Goal: Communication & Community: Answer question/provide support

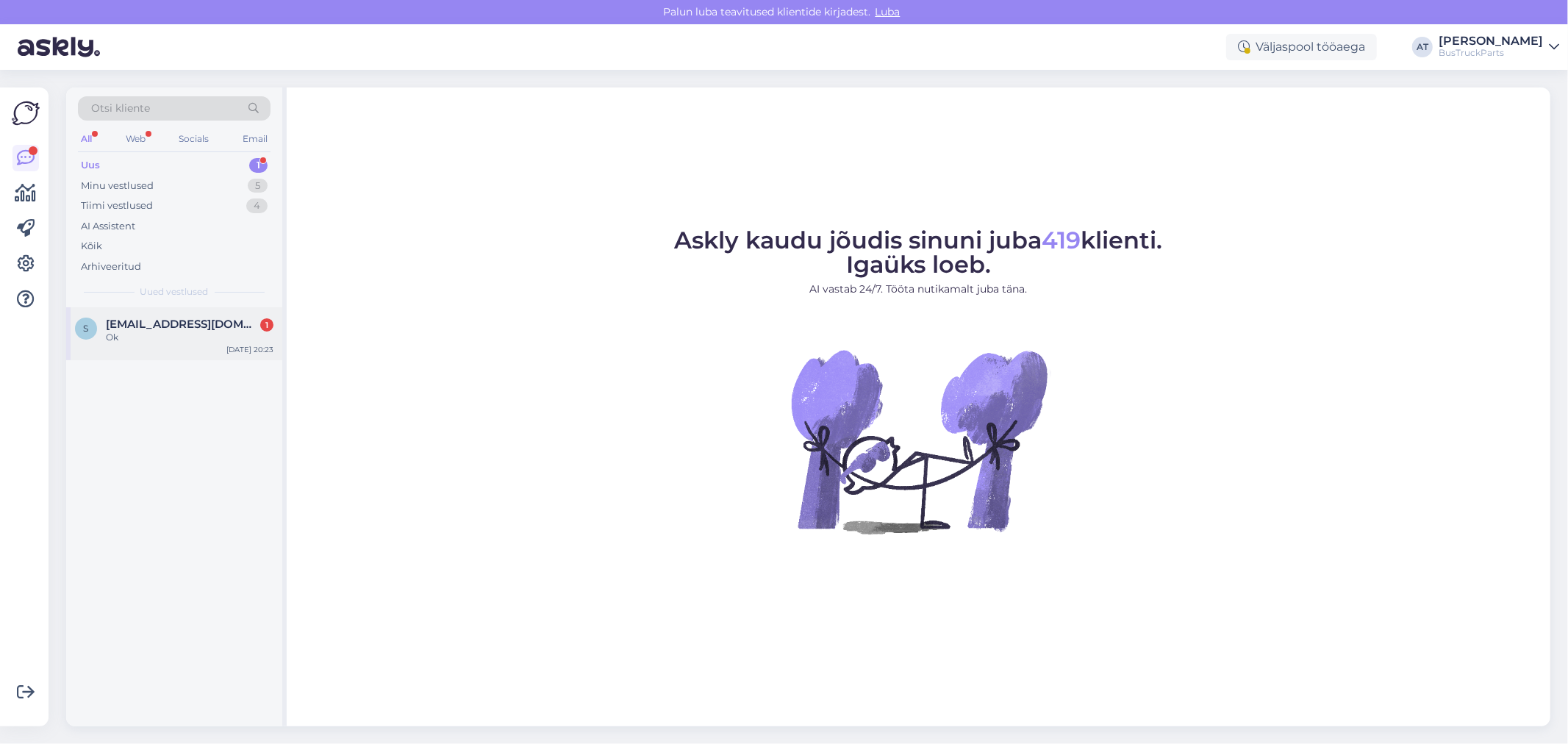
drag, startPoint x: 171, startPoint y: 324, endPoint x: 273, endPoint y: 326, distance: 102.0
click at [171, 325] on span "[EMAIL_ADDRESS][DOMAIN_NAME]" at bounding box center [183, 324] width 153 height 13
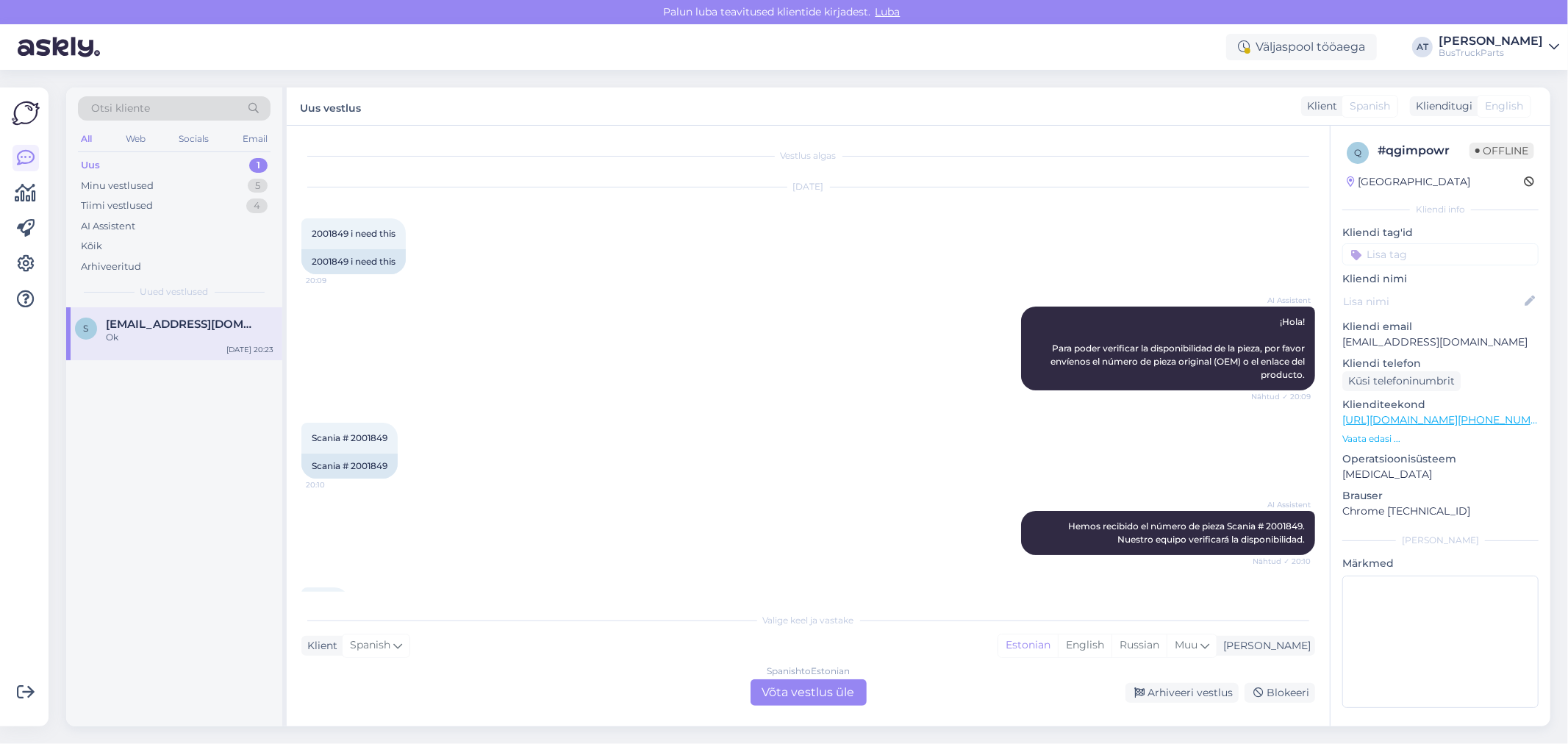
scroll to position [67, 0]
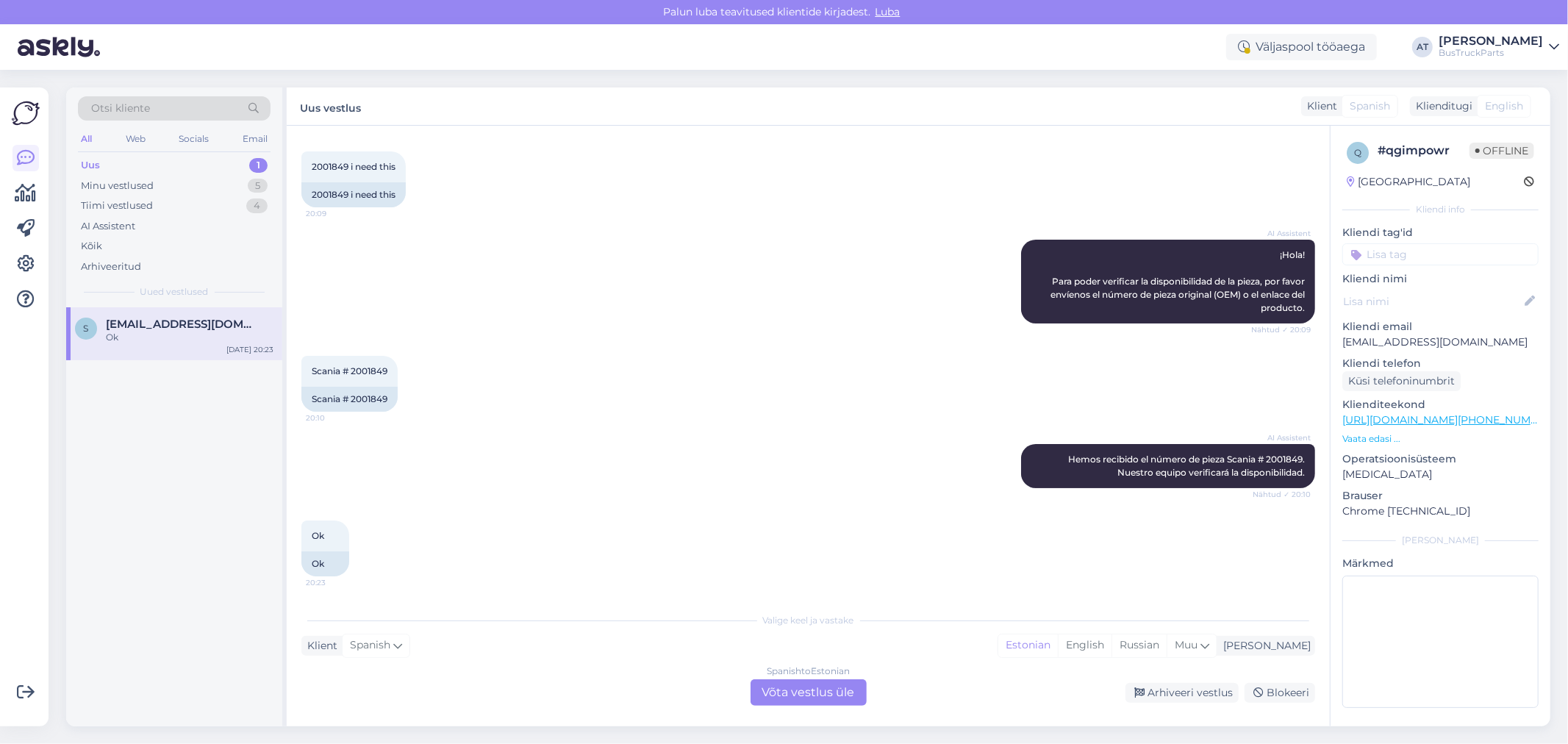
click at [805, 699] on div "Spanish to Estonian Võta vestlus üle" at bounding box center [808, 692] width 116 height 27
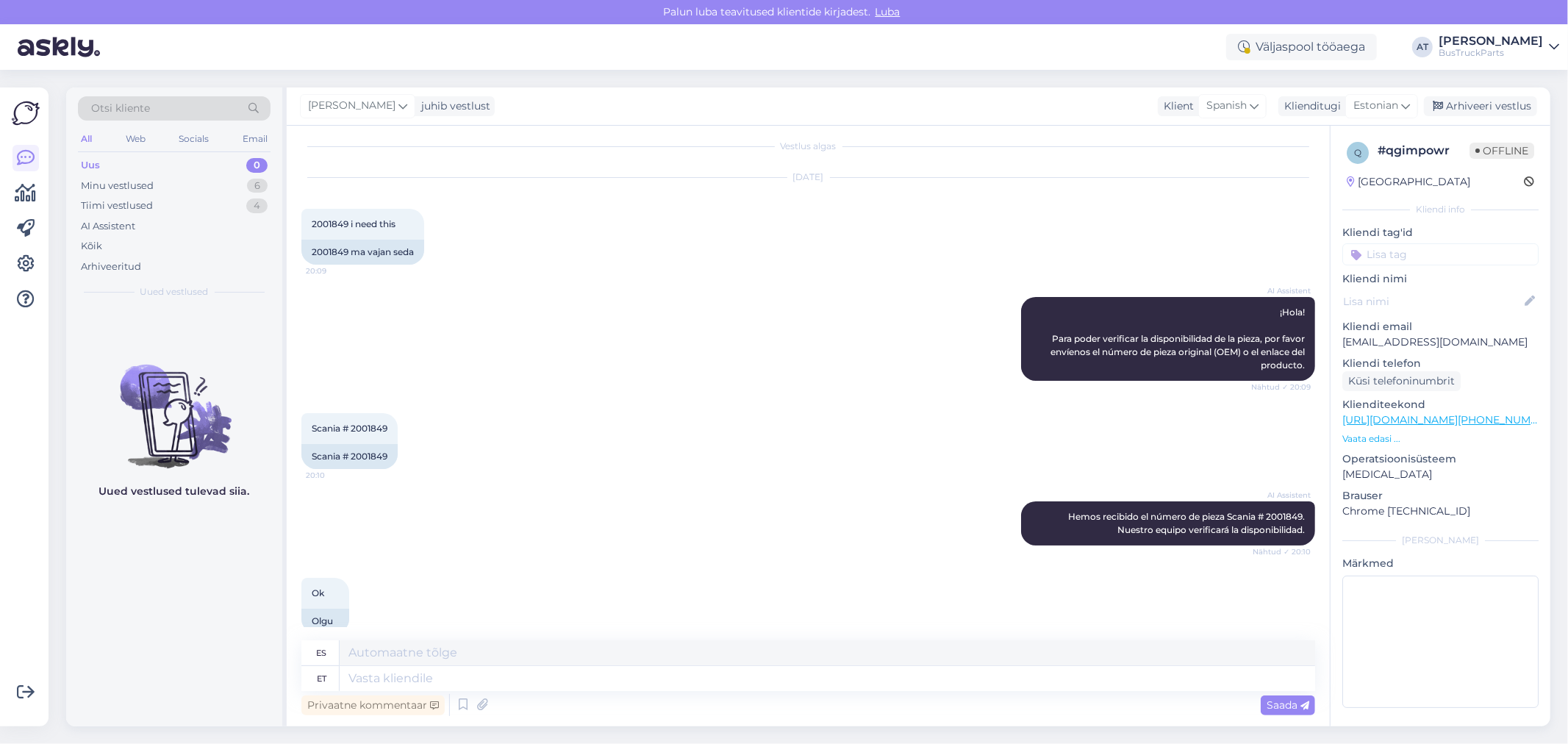
scroll to position [0, 0]
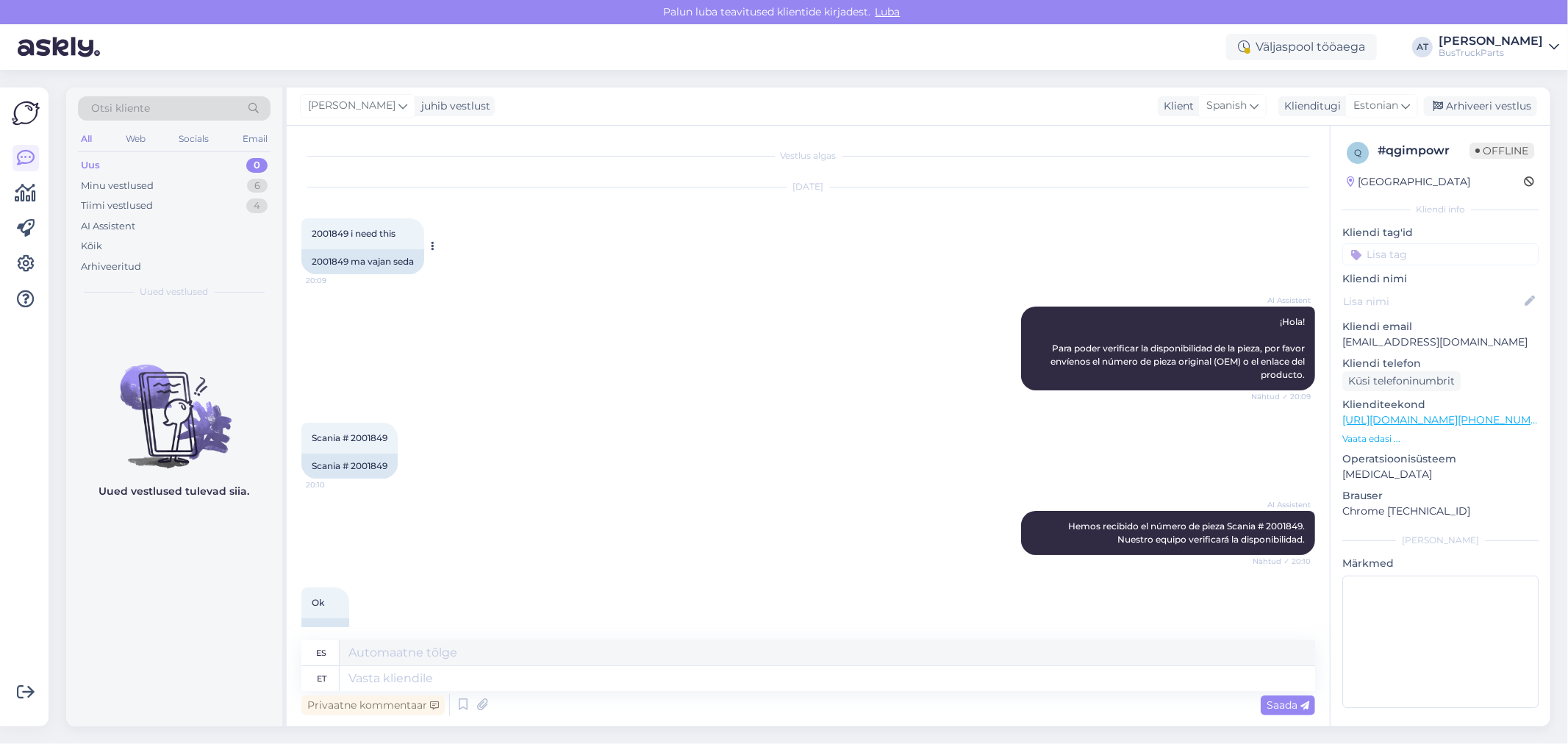
click at [322, 245] on div "2001849 i need this 20:09" at bounding box center [363, 233] width 123 height 31
click at [329, 260] on div "2001849 ma vajan seda" at bounding box center [363, 261] width 123 height 25
copy div "2001849"
drag, startPoint x: 1458, startPoint y: 347, endPoint x: 1342, endPoint y: 347, distance: 116.0
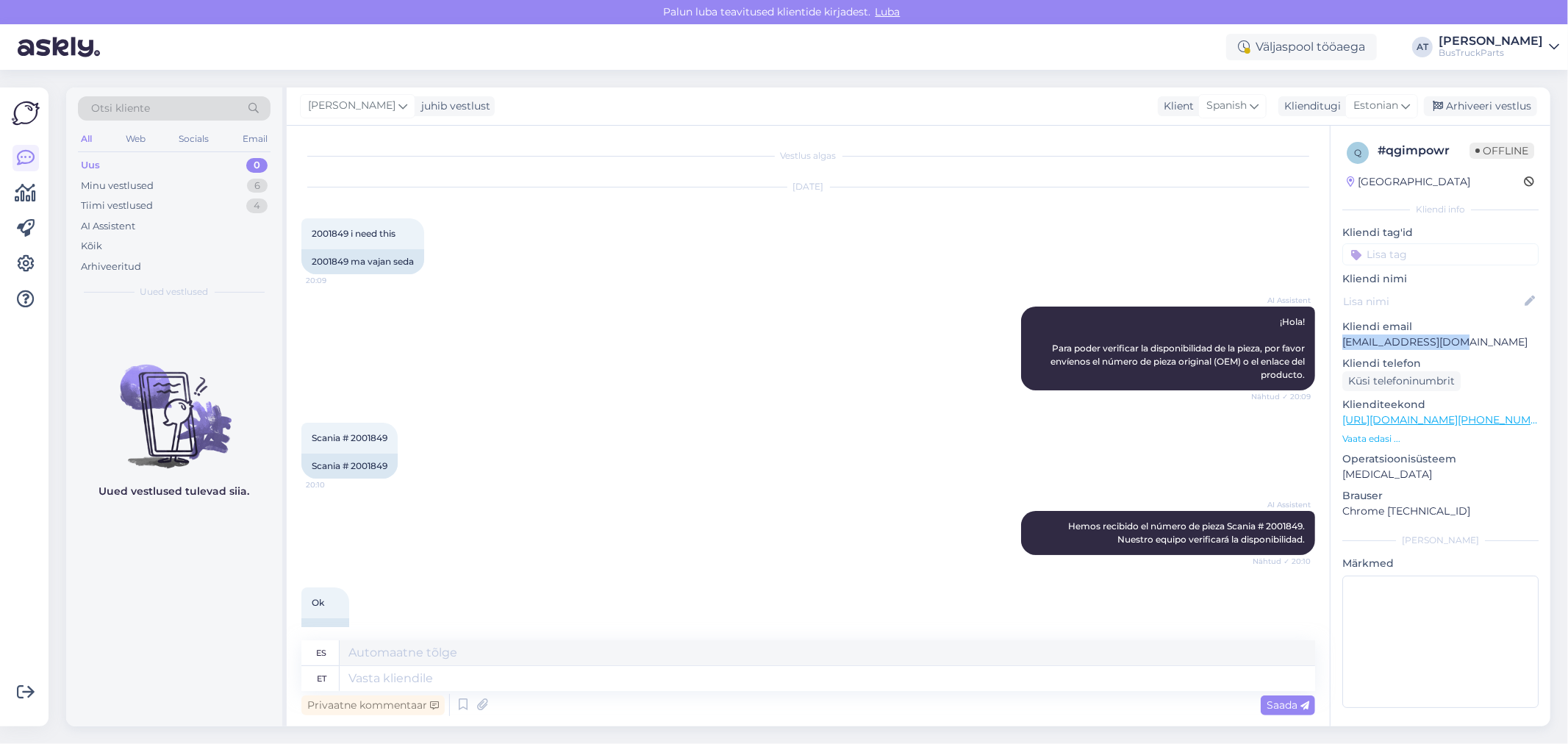
click at [1342, 347] on p "[EMAIL_ADDRESS][DOMAIN_NAME]" at bounding box center [1440, 342] width 196 height 15
copy p "[EMAIL_ADDRESS][DOMAIN_NAME]"
click at [819, 673] on textarea at bounding box center [827, 678] width 976 height 25
type textarea "HEllo! P"
type textarea "¡Hola!"
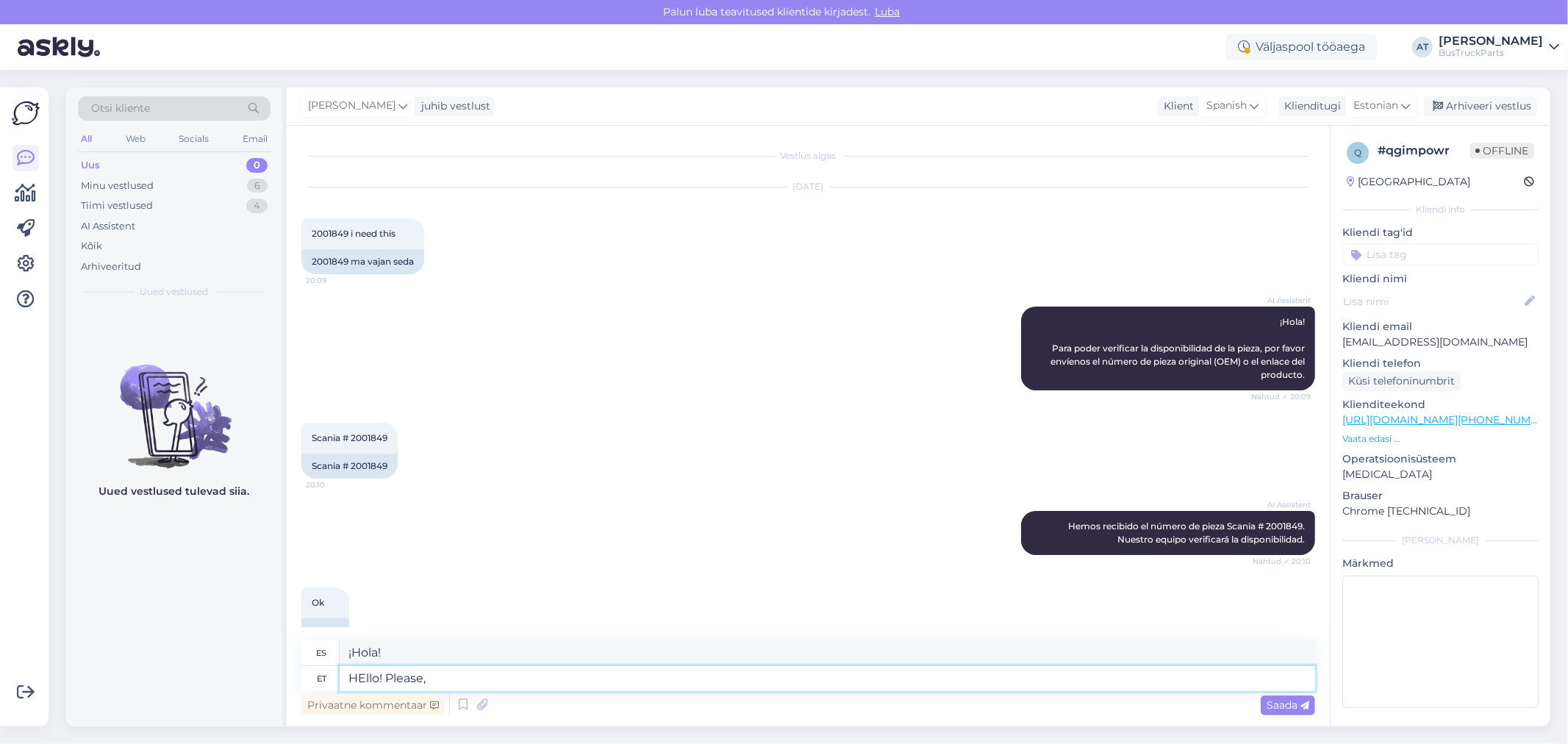
type textarea "HEllo! Please, s"
type textarea "Hola, por favor."
type textarea "HEllo! Please, send me"
type textarea "Hola, por favor envíame"
type textarea "HEllo! Please, send me"
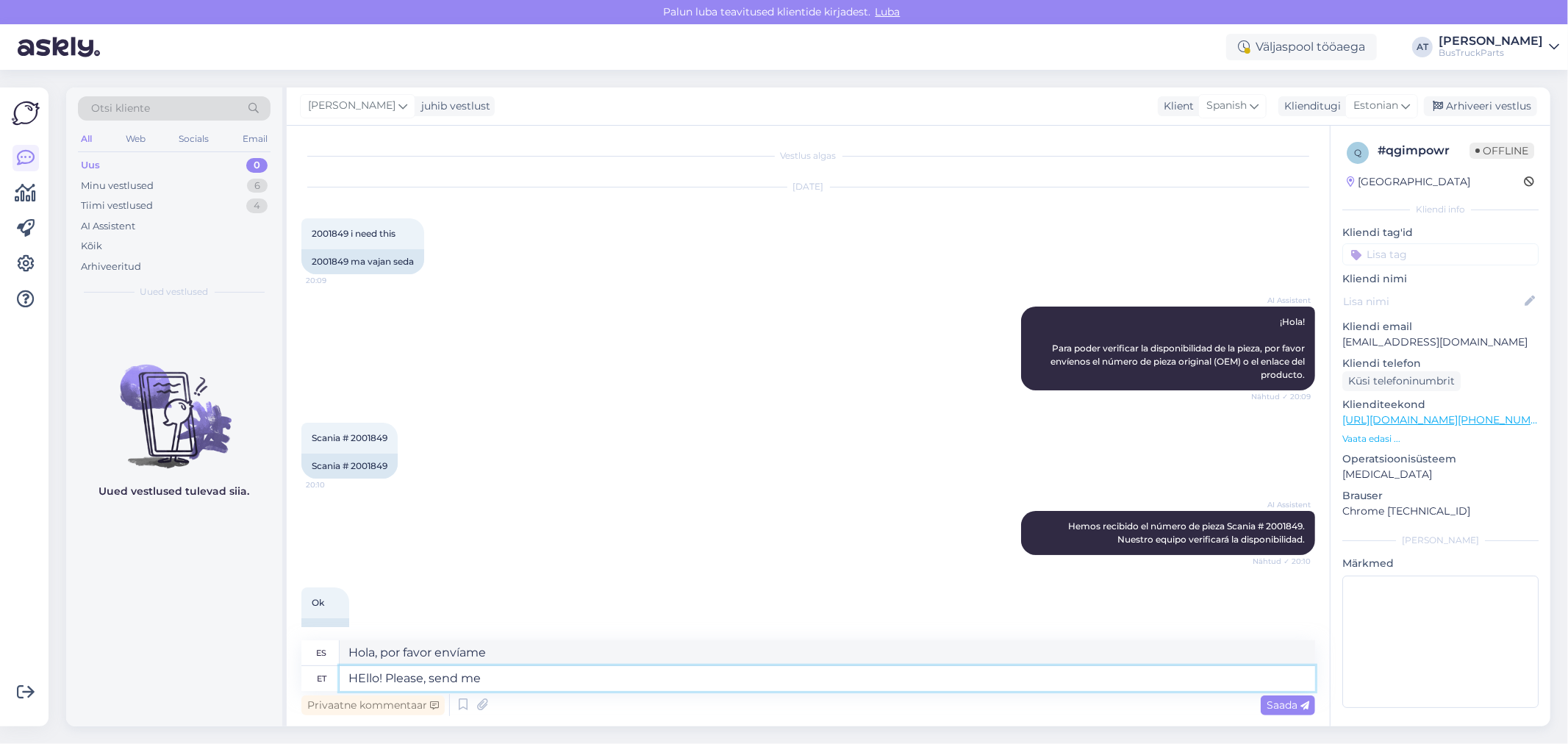
type textarea "¡Hola! Por favor, envíame"
type textarea "HEllo! Please, send me Your com"
type textarea "Hola, por favor envíame tu"
type textarea "HEllo! Please, send me Your company"
type textarea "¡Hola! Por favor, envíame tu empresa."
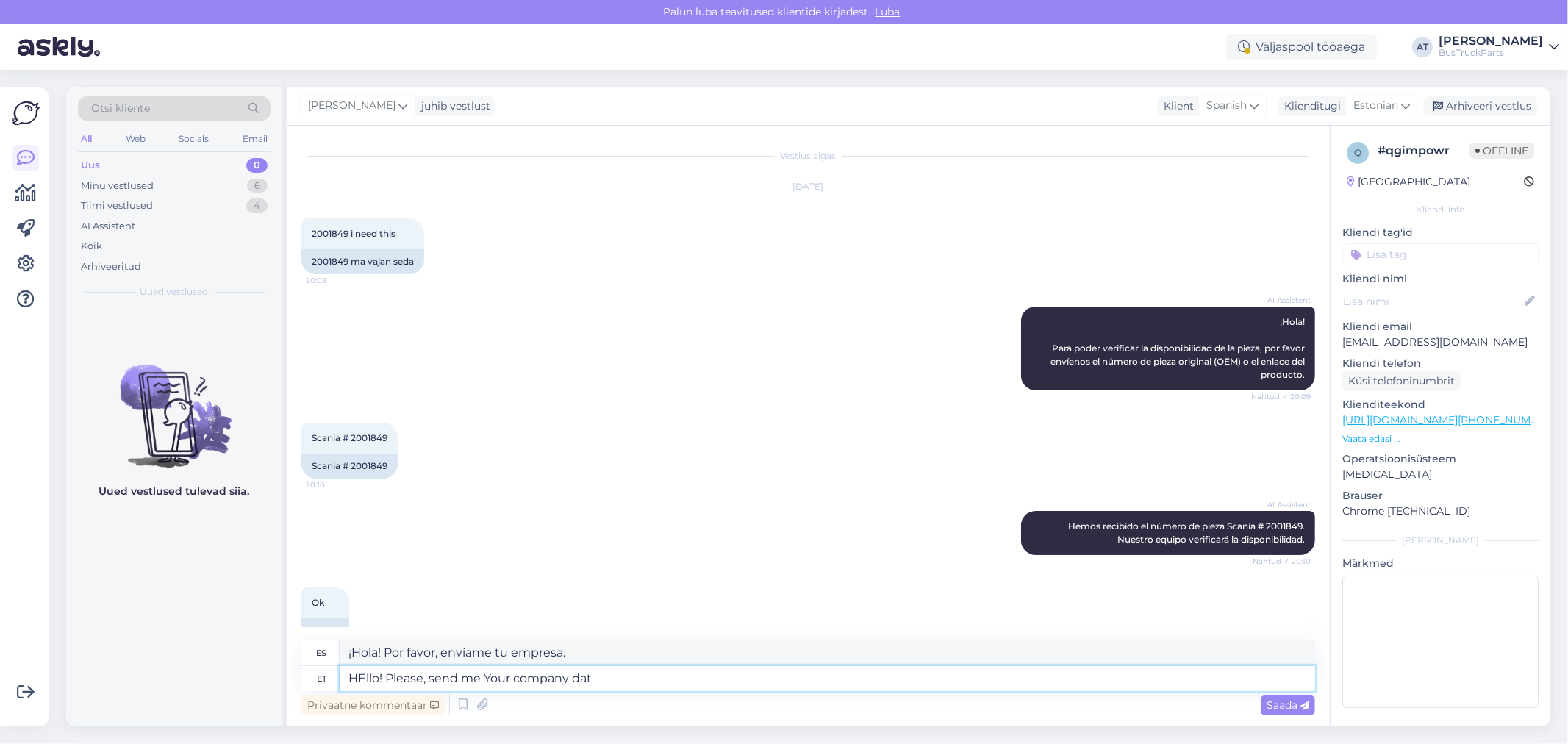
type textarea "HEllo! Please, send me Your company data"
type textarea "¡HOLA! Por favor, envíame los datos de tu empresa."
type textarea "HEllo! Please, send me Your company data, del"
type textarea "¡HOLA! Por favor, envíenme los datos de su empresa."
type textarea "HEllo! Please, send me Your company data, delivery a"
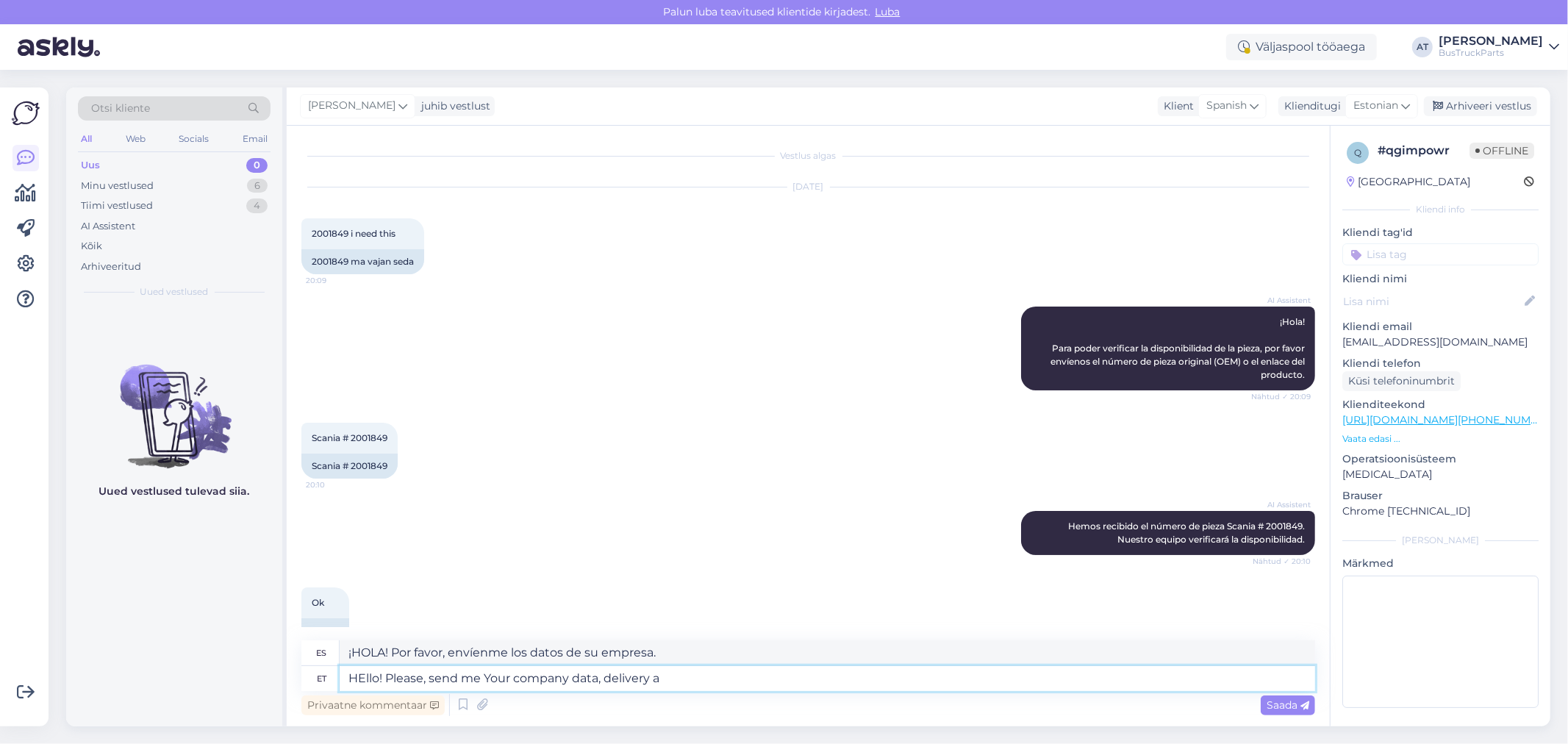
type textarea "¡HOLA! Por favor, envíenme los datos de su empresa y la fecha de entrega."
type textarea "HEllo! Please, send me Your company data, delivery addrwss"
type textarea "¡HOLA! Por favor, envíenme los datos de su empresa y la dirección de entrega."
type textarea "HEllo! Please, send me Your company data, delivery address, phone nu"
type textarea "¡HOLA! Por favor, envíenme los datos de su empresa, dirección de entrega y telé…"
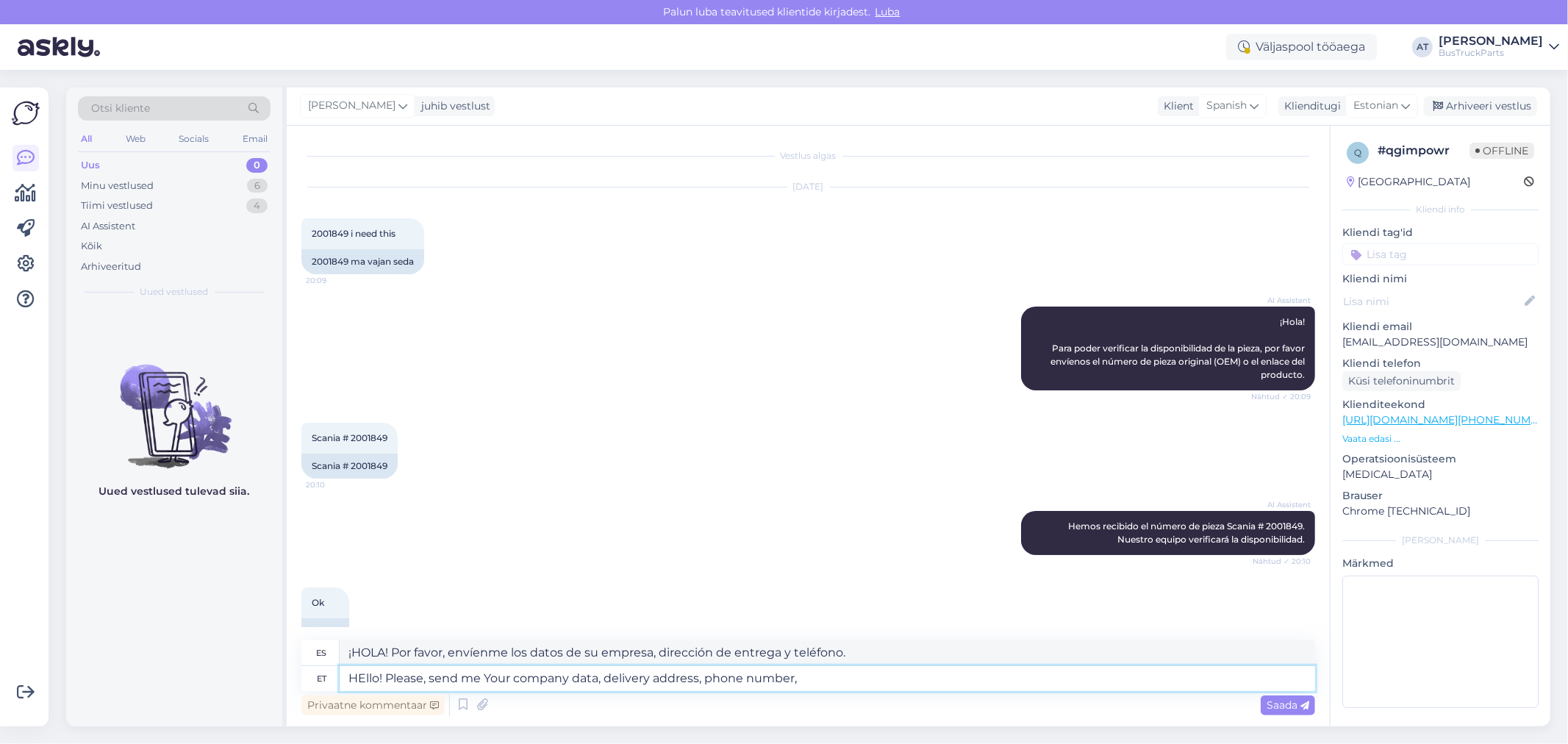
type textarea "HEllo! Please, send me Your company data, delivery address, phone number,"
type textarea "¡Hola! Por favor, envíenme los datos de su empresa, dirección de entrega y núme…"
type textarea "HEllo! Please, send me Your company data, delivery address, phone number, T"
type textarea "¡Hola! Por favor, envíeme los datos de su empresa, dirección de entrega, número…"
drag, startPoint x: 819, startPoint y: 673, endPoint x: 804, endPoint y: 677, distance: 15.5
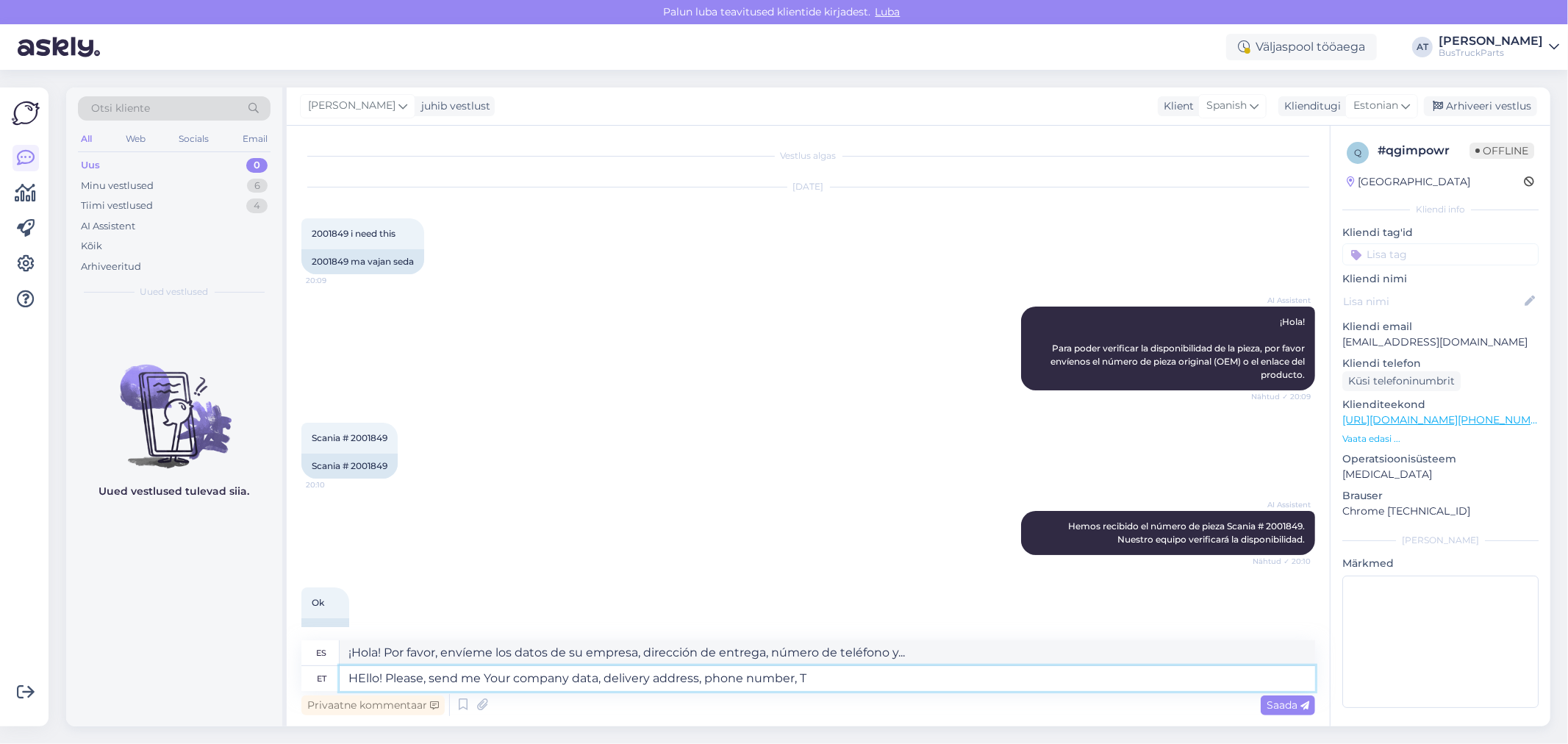
click at [797, 673] on textarea "HEllo! Please, send me Your company data, delivery address, phone number, T" at bounding box center [827, 678] width 976 height 25
click at [817, 679] on textarea "HEllo! Please, send me Your company data, delivery address, phone number, T" at bounding box center [827, 678] width 976 height 25
type textarea "HEllo! Please, send me Your company data, delivery address, phone number"
type textarea "¡HOLA! Por favor, envíenme los datos de su empresa, dirección de entrega y núme…"
type textarea "HEllo! Please, send me Your company data, delivery address, phone number. Thank…"
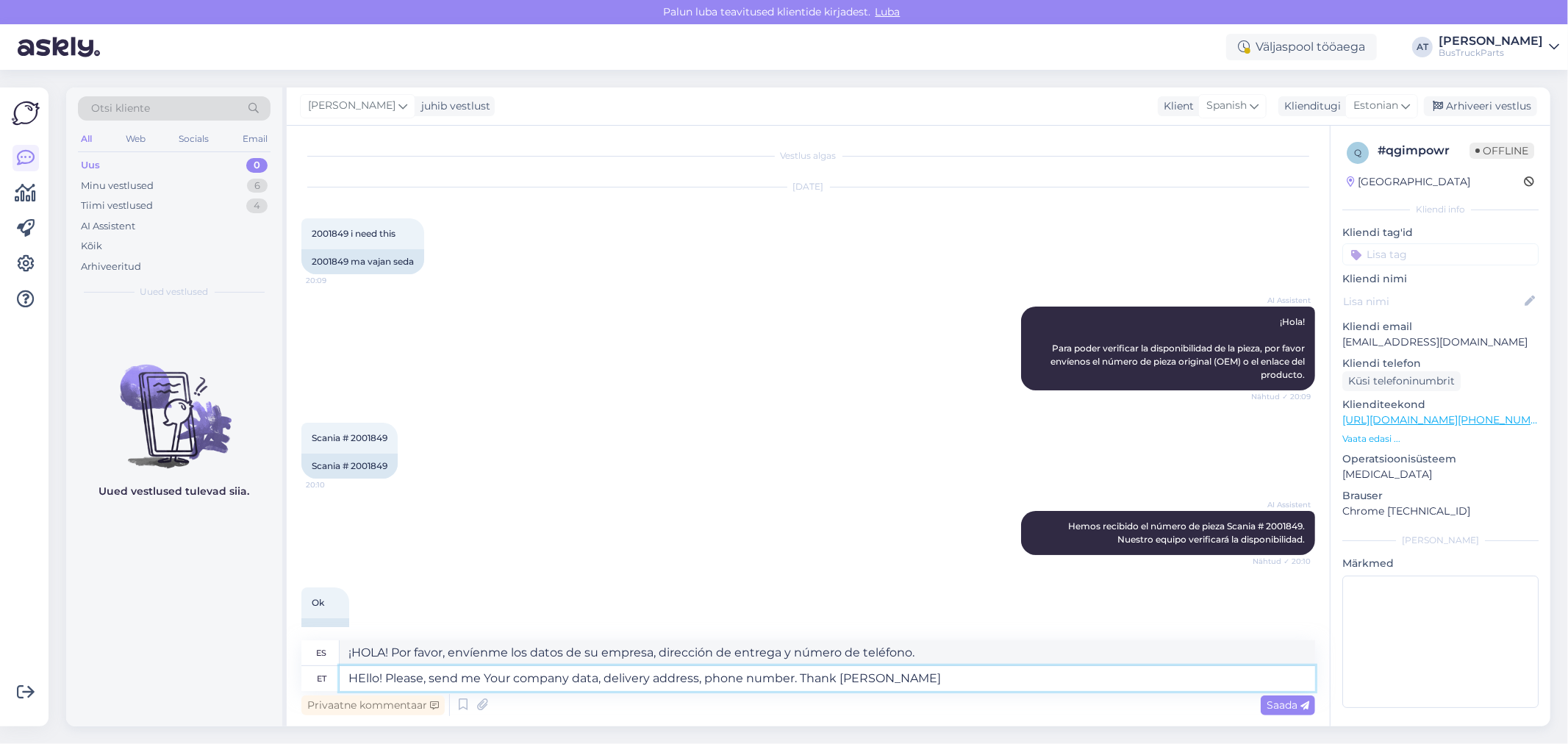
type textarea "¡HOLA! Por favor, envíenme los datos de su empresa, dirección de entrega y núme…"
type textarea "HEllo! Please, send me Your company data, delivery address, phone number. Thank…"
type textarea "¡Hola! Por favor, envíeme los datos de su empresa, dirección de entrega y númer…"
type textarea "HEllo! Please, send me Your company data, delivery address, phone number. Thank…"
click at [1305, 714] on div "Privaatne kommentaar Saada" at bounding box center [808, 705] width 1014 height 28
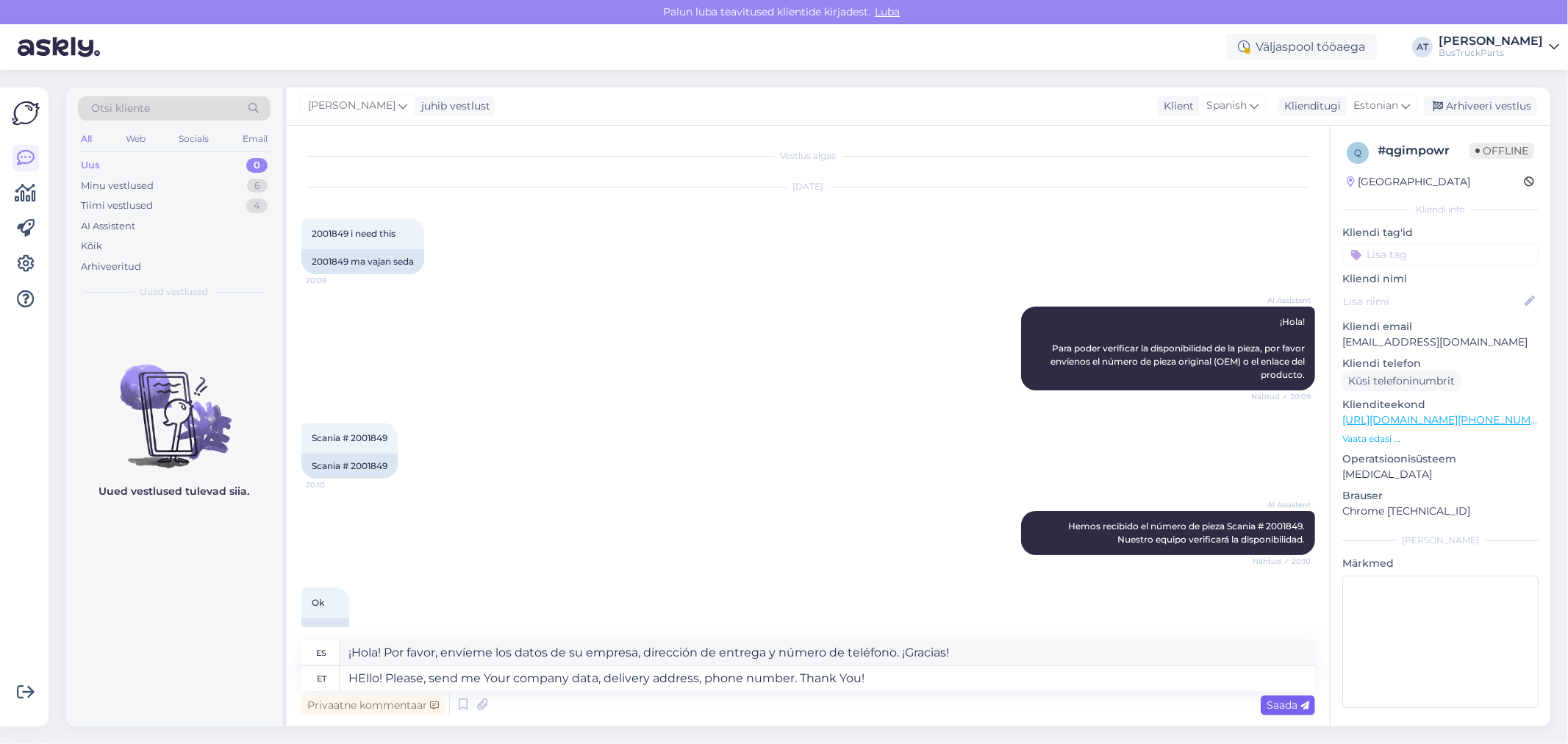
click at [1301, 708] on icon at bounding box center [1305, 706] width 9 height 9
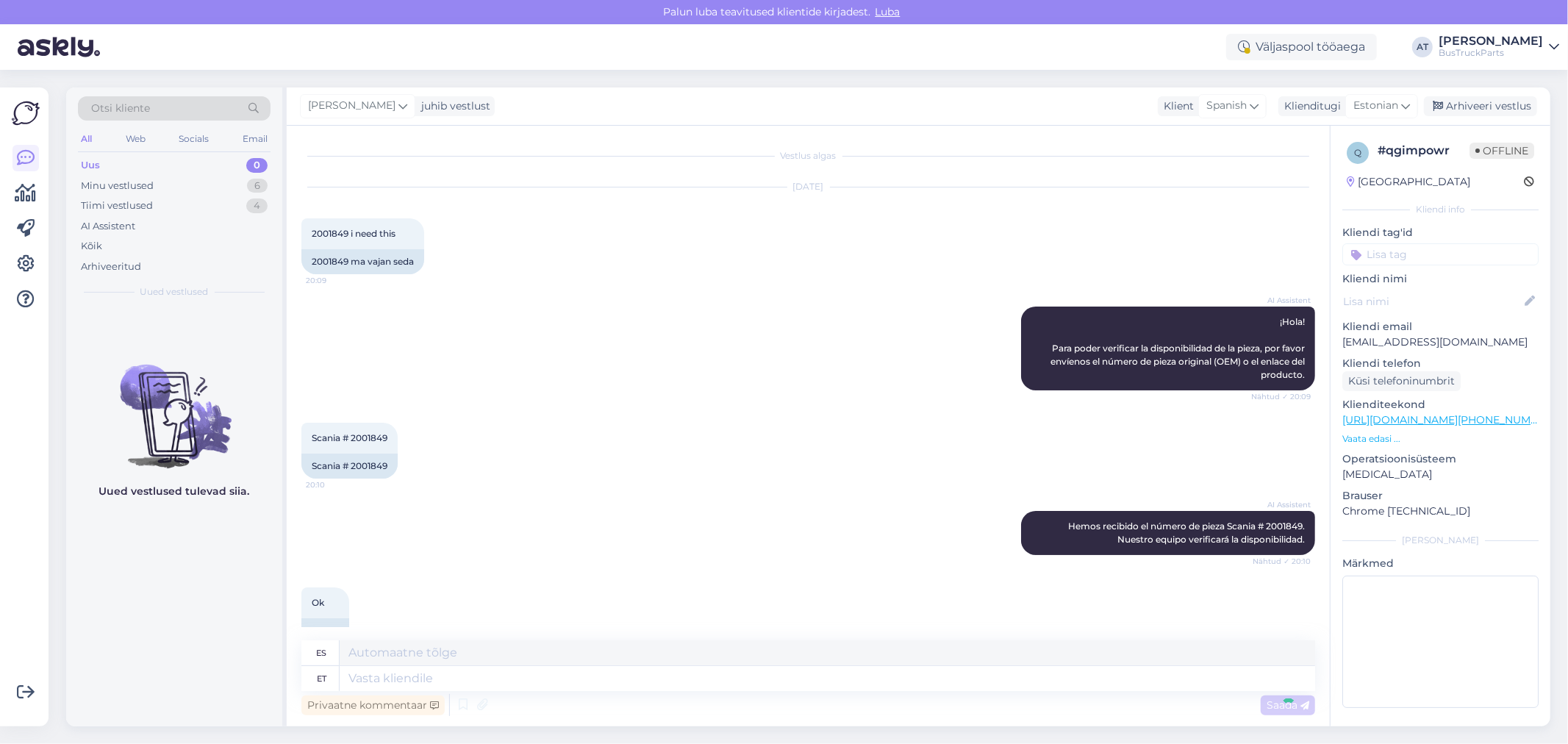
scroll to position [177, 0]
